Goal: Book appointment/travel/reservation

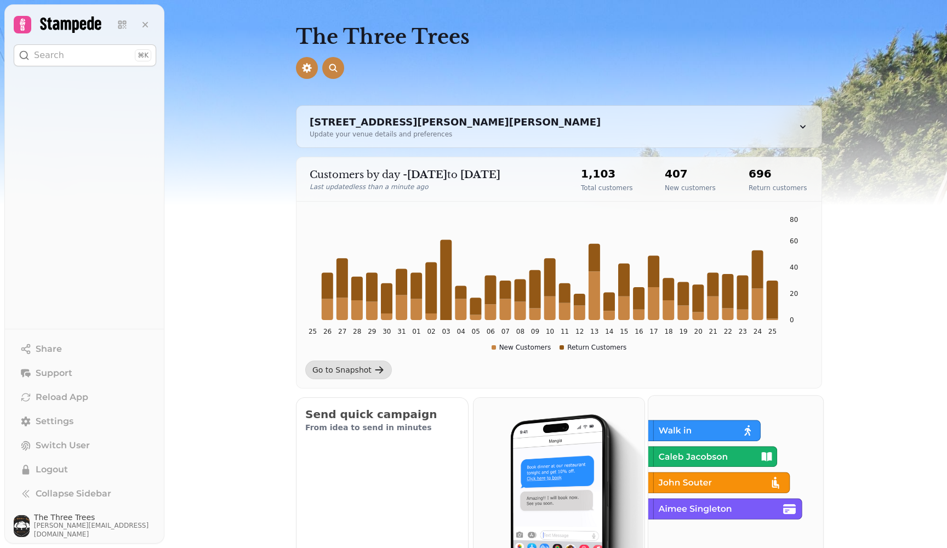
click at [717, 430] on img at bounding box center [734, 481] width 175 height 175
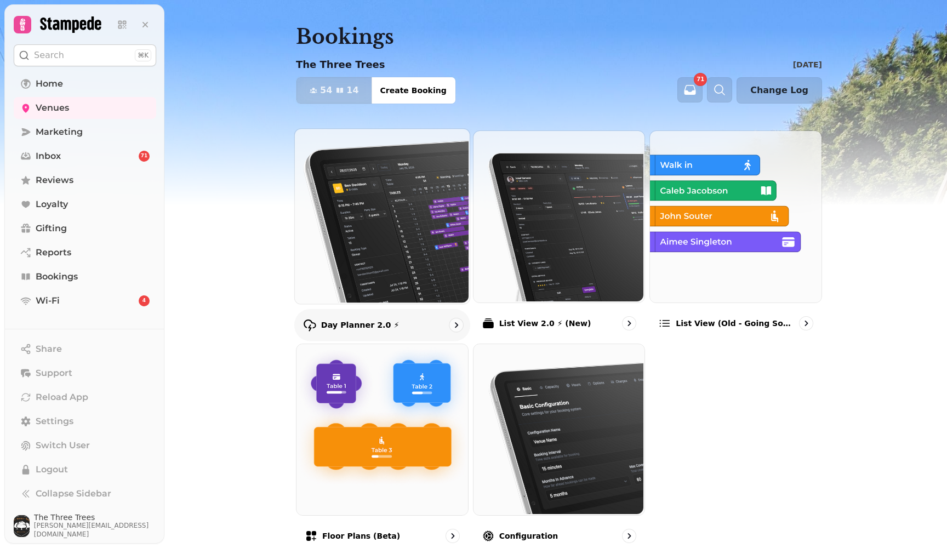
click at [377, 247] on img at bounding box center [381, 215] width 175 height 175
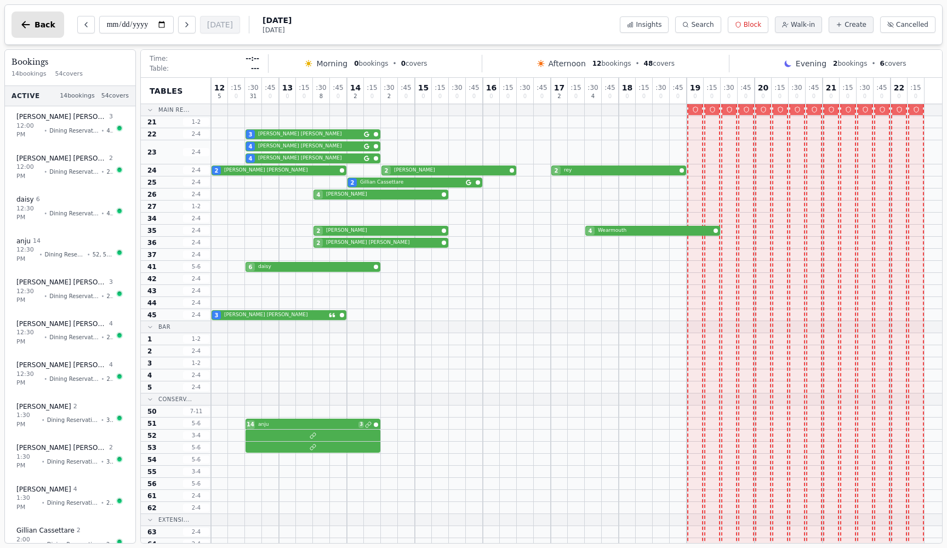
click at [24, 25] on icon "button" at bounding box center [25, 24] width 11 height 11
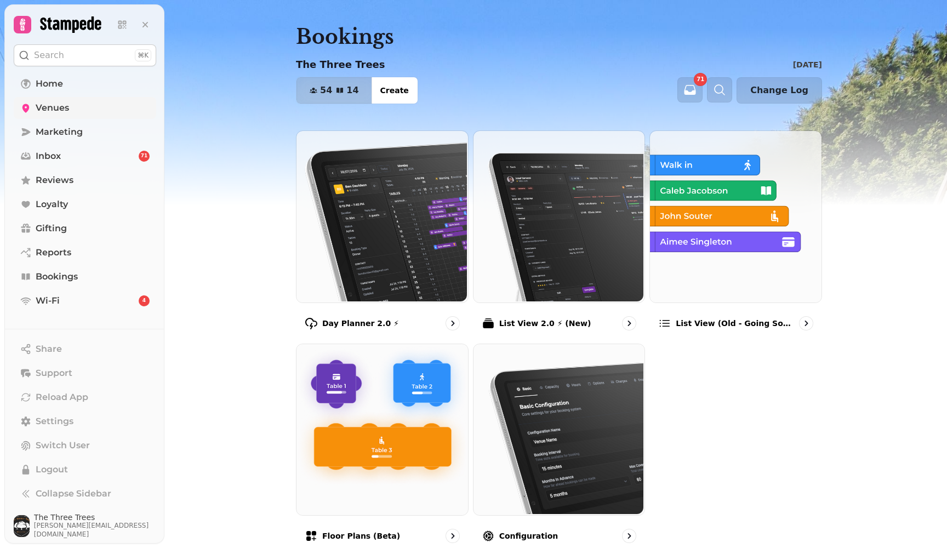
click at [96, 107] on link "Venues" at bounding box center [85, 108] width 142 height 22
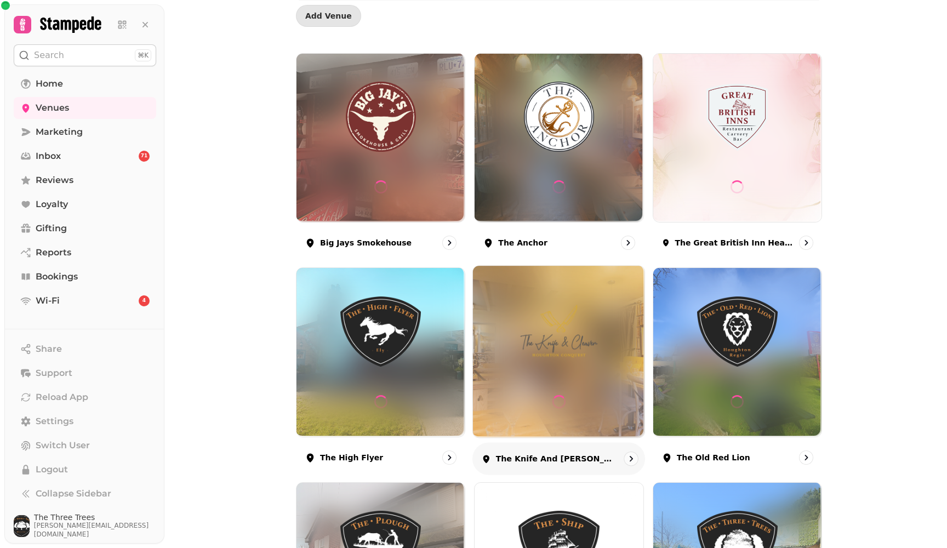
scroll to position [115, 0]
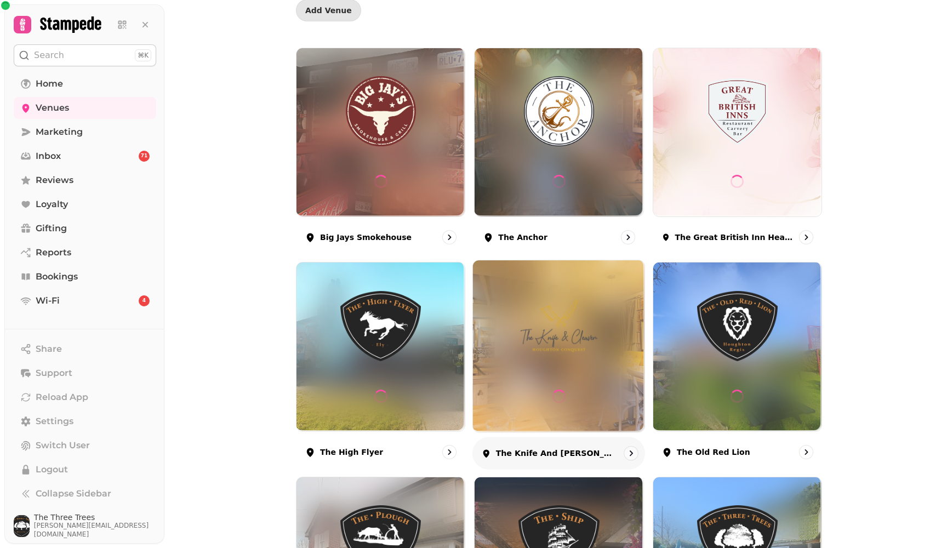
click at [544, 347] on img at bounding box center [558, 325] width 129 height 72
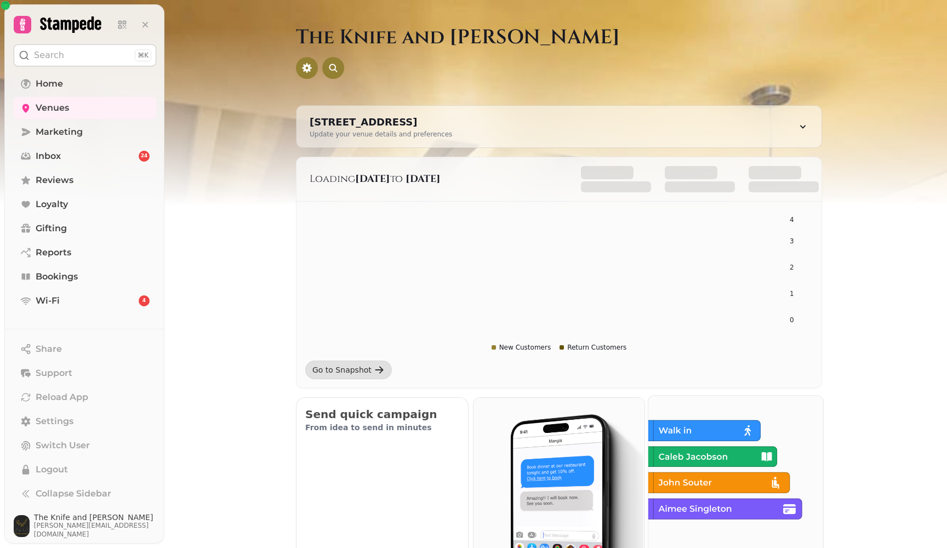
click at [734, 462] on img at bounding box center [734, 481] width 175 height 175
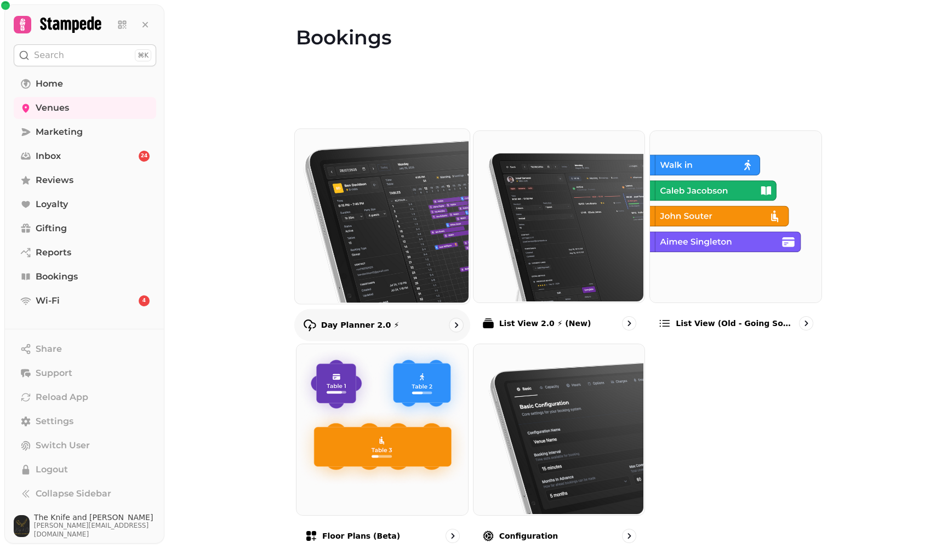
click at [439, 238] on img at bounding box center [381, 215] width 175 height 175
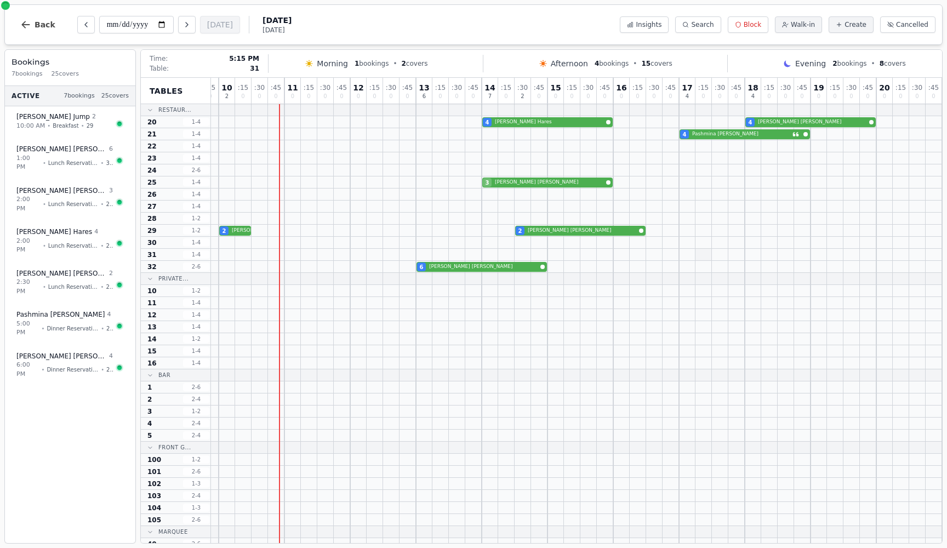
scroll to position [0, 190]
click at [23, 24] on icon "button" at bounding box center [26, 24] width 8 height 7
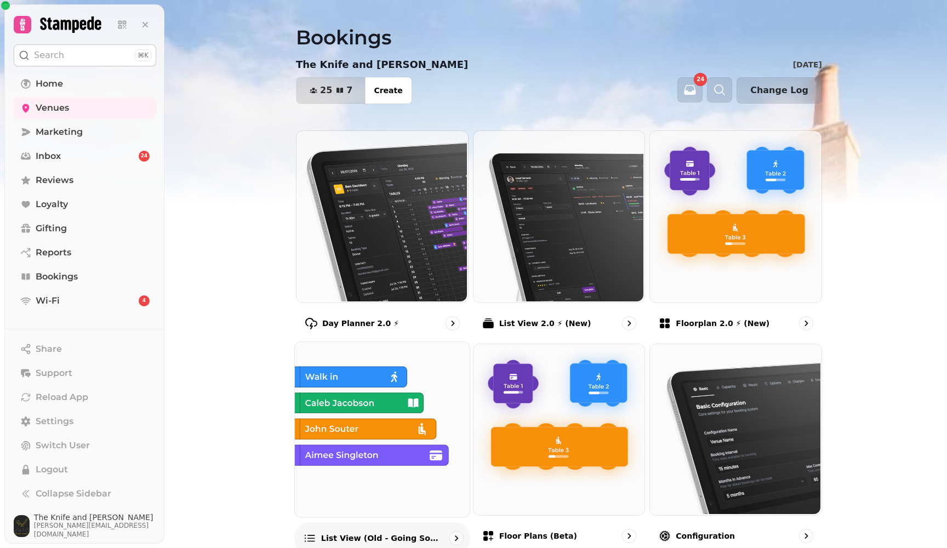
click at [347, 402] on img at bounding box center [381, 428] width 175 height 175
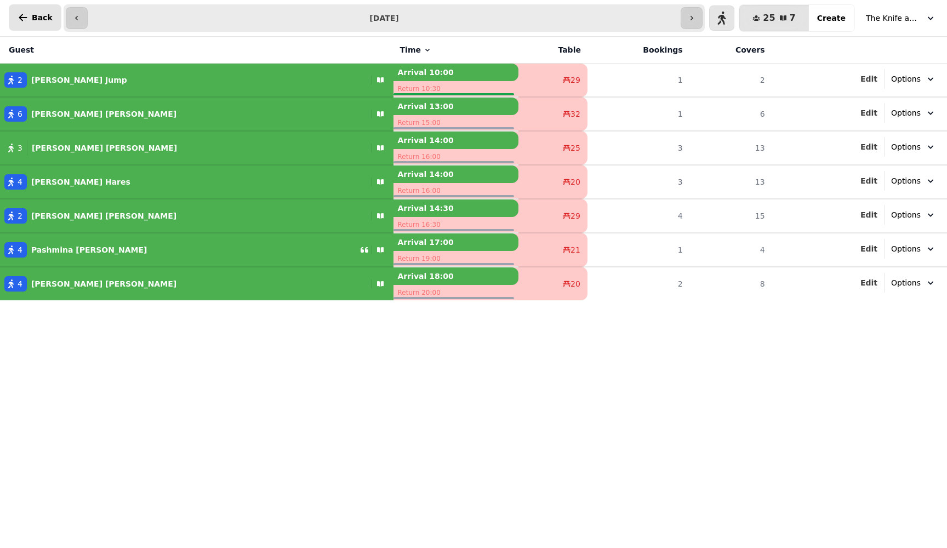
click at [24, 18] on icon "button" at bounding box center [23, 17] width 11 height 11
